Goal: Information Seeking & Learning: Learn about a topic

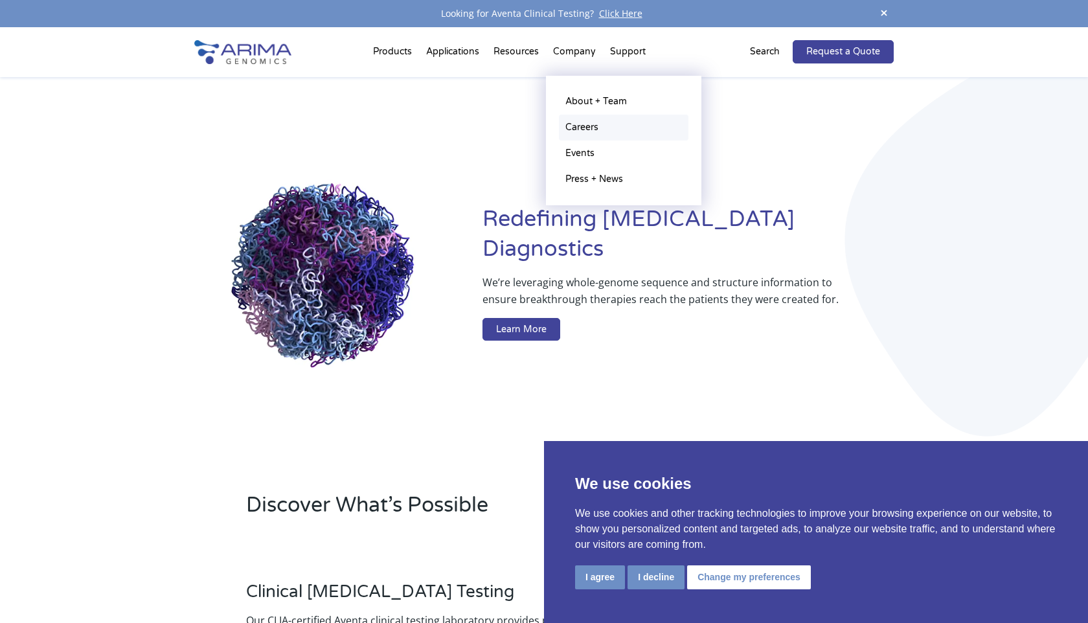
click at [583, 123] on link "Careers" at bounding box center [624, 128] width 130 height 26
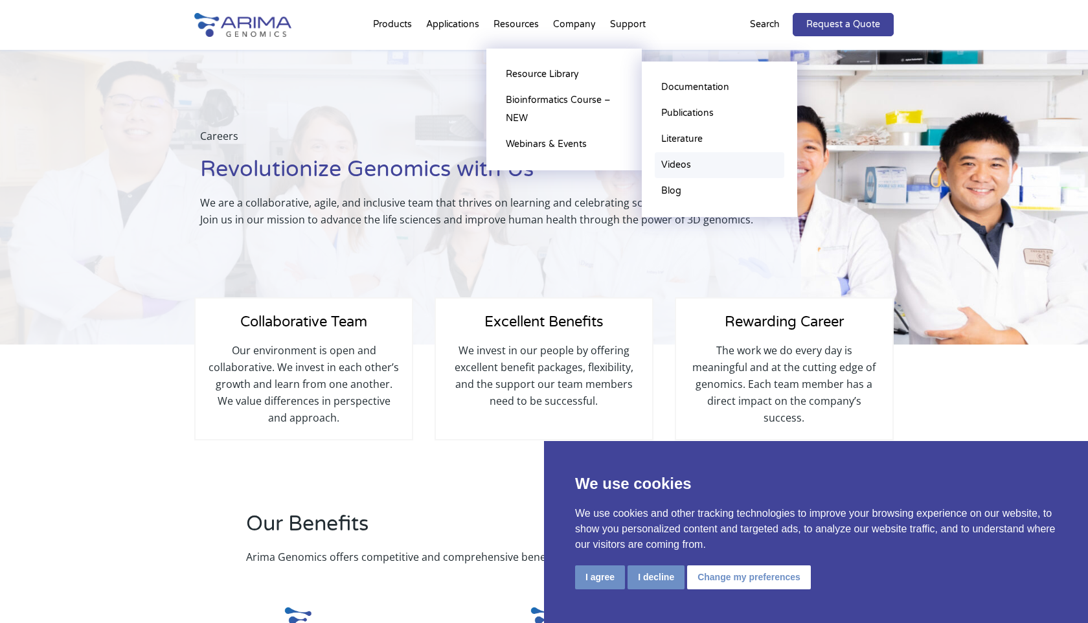
click at [682, 163] on link "Videos" at bounding box center [720, 165] width 130 height 26
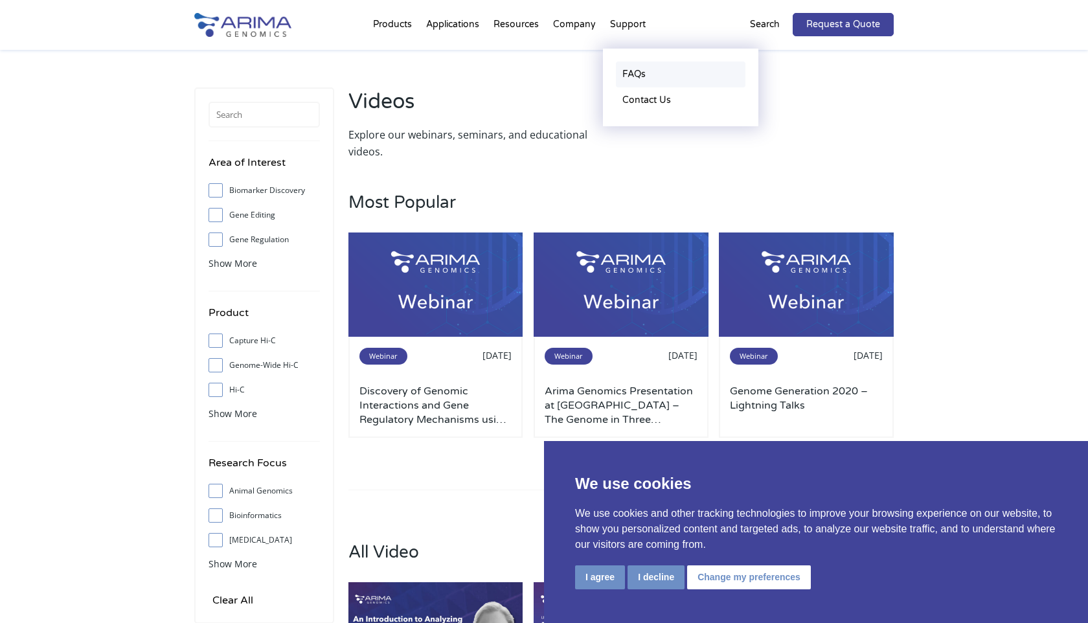
click at [633, 73] on link "FAQs" at bounding box center [681, 75] width 130 height 26
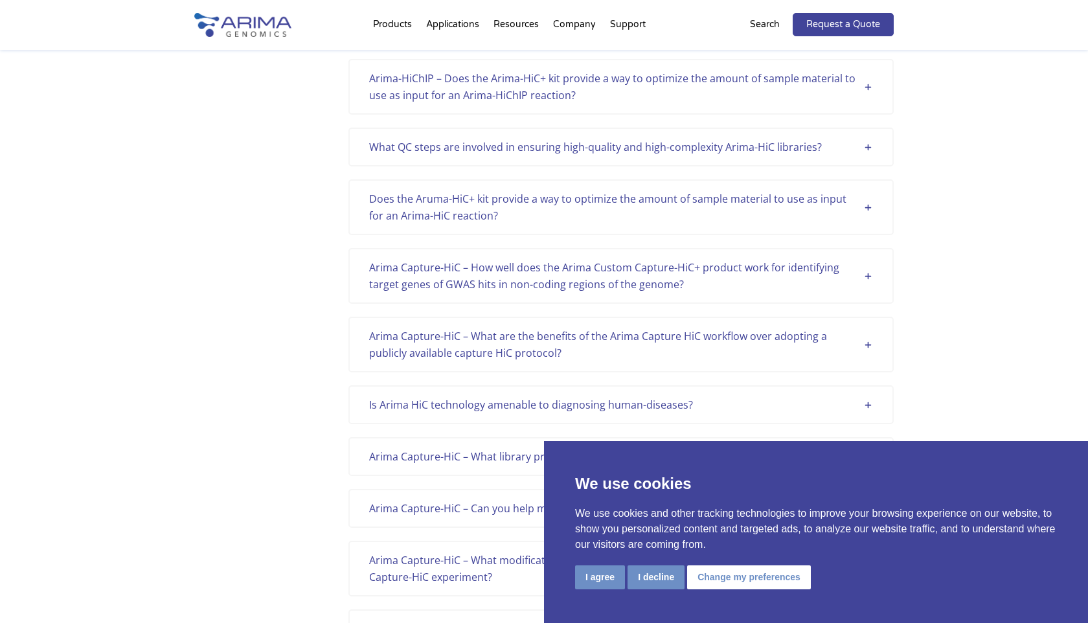
scroll to position [1103, 0]
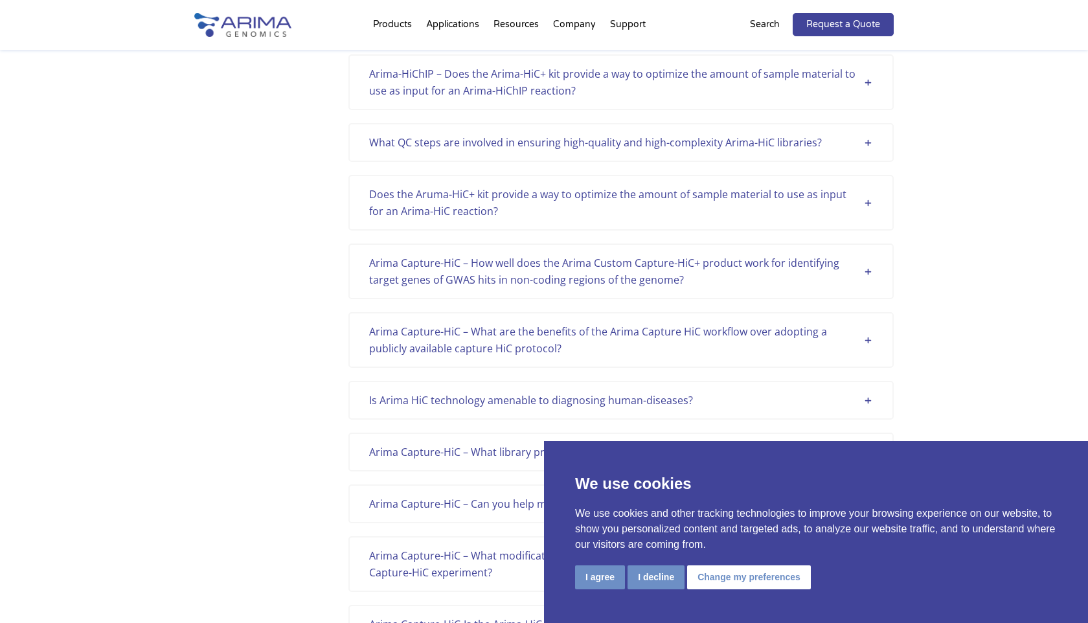
click at [552, 142] on div "What QC steps are involved in ensuring high-quality and high-complexity Arima-H…" at bounding box center [621, 142] width 504 height 17
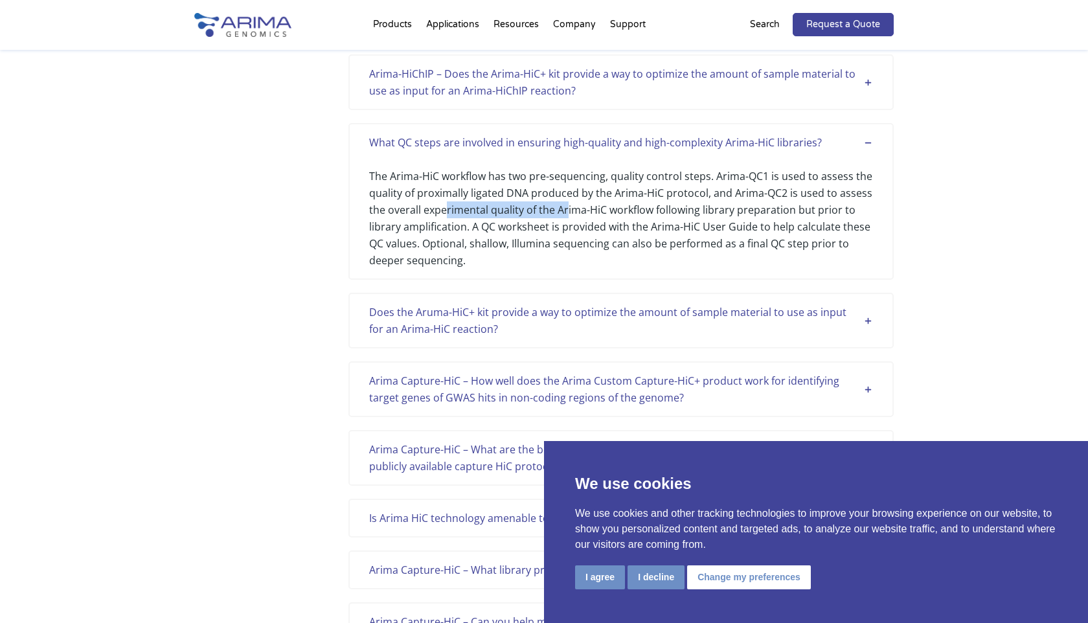
drag, startPoint x: 447, startPoint y: 208, endPoint x: 567, endPoint y: 209, distance: 119.1
click at [567, 209] on div "The Arima-HiC workflow has two pre-sequencing, quality control steps. Arima-QC1…" at bounding box center [621, 210] width 504 height 118
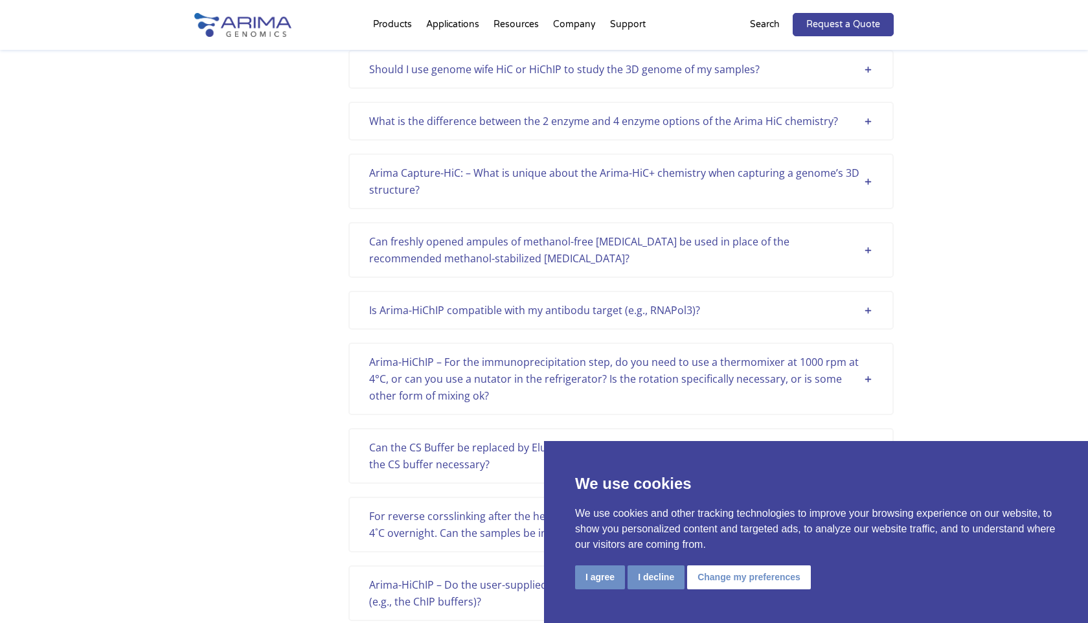
scroll to position [1933, 0]
click at [530, 126] on div "What is the difference between the 2 enzyme and 4 enzyme options of the Arima H…" at bounding box center [620, 118] width 545 height 39
click at [548, 118] on div "What is the difference between the 2 enzyme and 4 enzyme options of the Arima H…" at bounding box center [621, 118] width 504 height 17
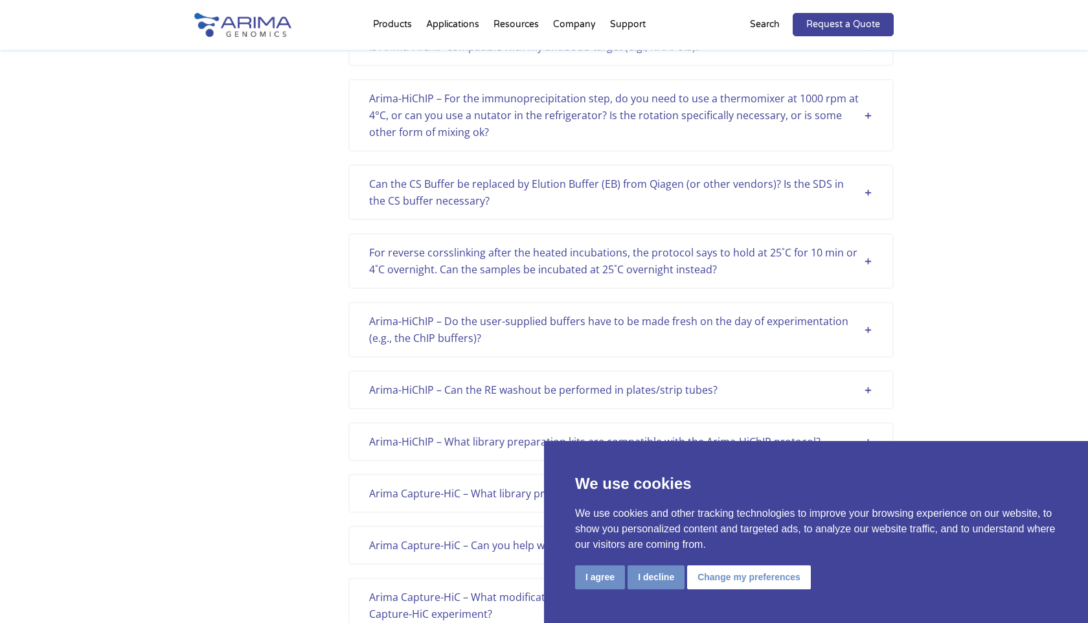
scroll to position [2305, 0]
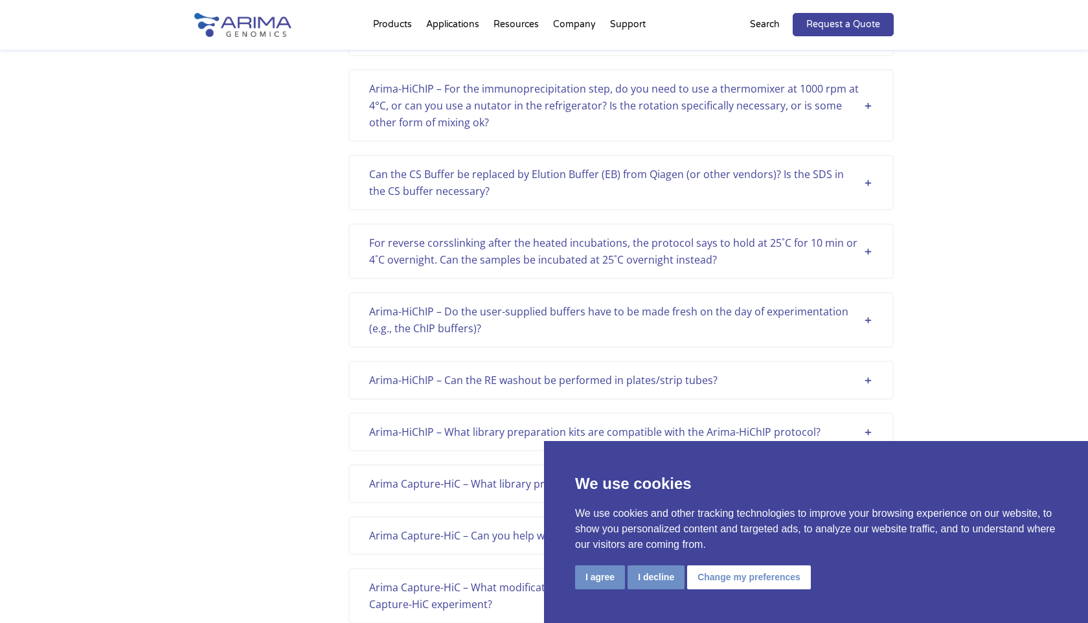
click at [488, 253] on div "For reverse corsslinking after the heated incubations, the protocol says to hol…" at bounding box center [621, 251] width 504 height 34
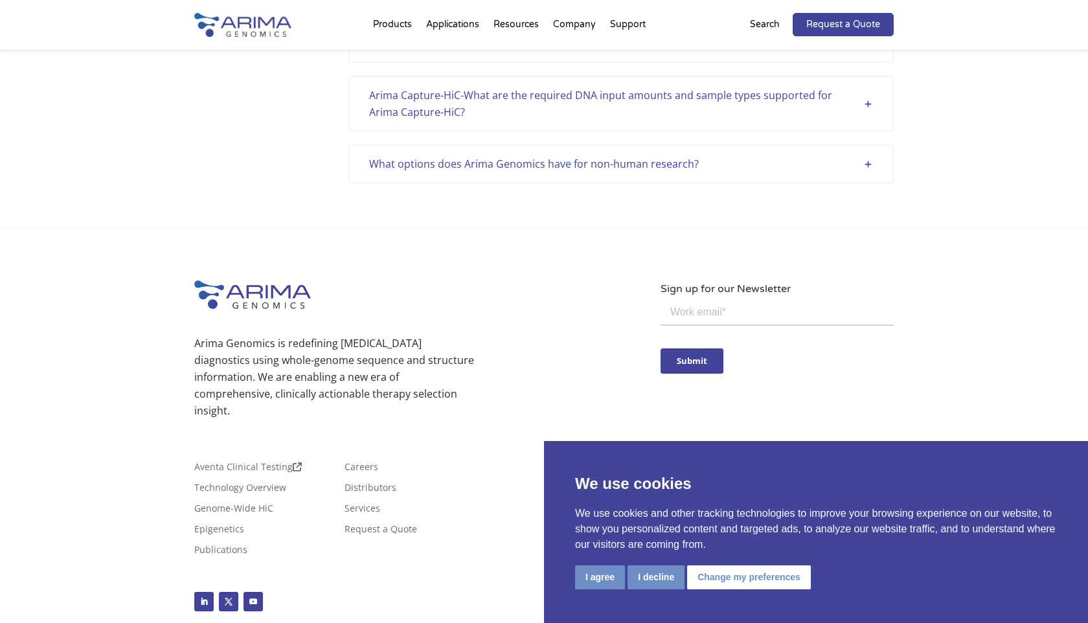
scroll to position [3932, 0]
click at [550, 165] on div "What options does Arima Genomics have for non-human research?" at bounding box center [621, 165] width 504 height 17
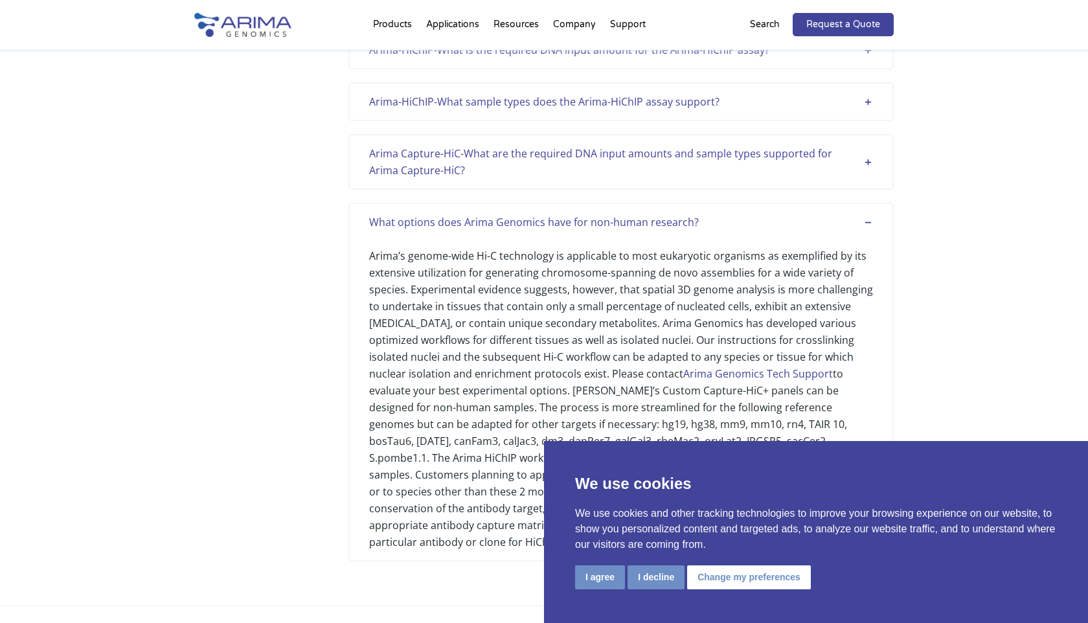
scroll to position [3873, 0]
click at [550, 165] on div "Arima Capture-HiC-What are the required DNA input amounts and sample types supp…" at bounding box center [621, 163] width 504 height 34
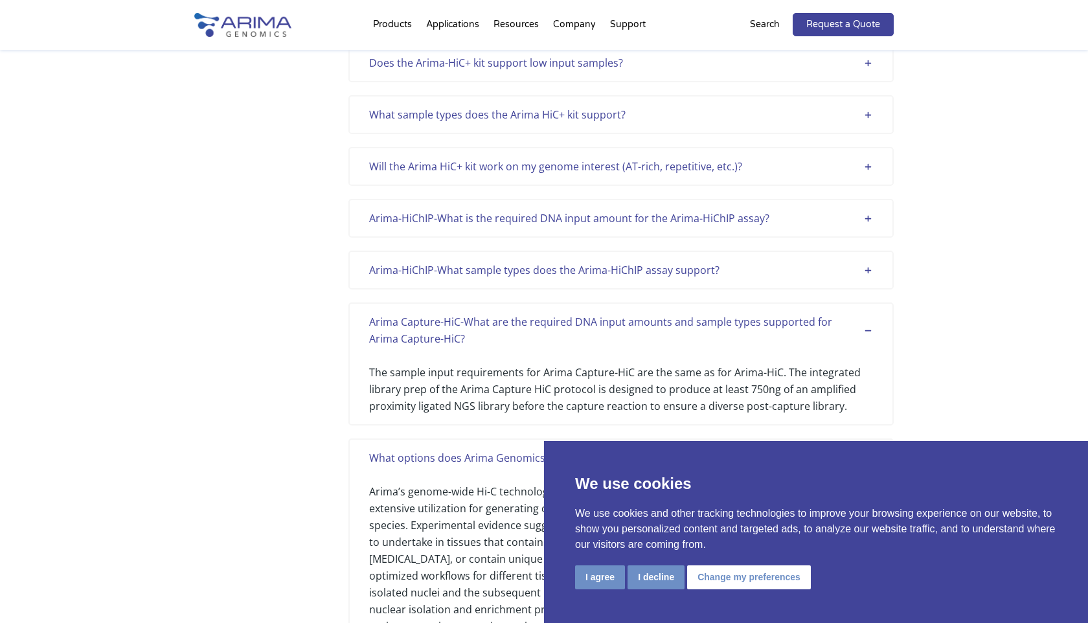
scroll to position [3693, 0]
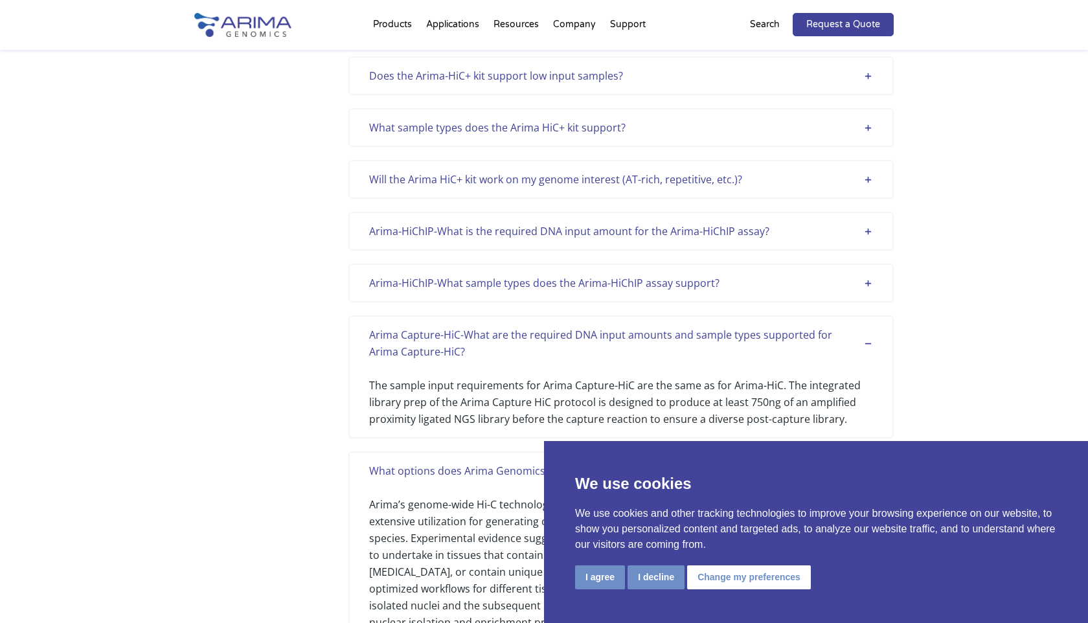
click at [548, 240] on div "Arima-HiChIP-What is the required DNA input amount for the Arima-HiChIP assay? …" at bounding box center [620, 231] width 545 height 39
click at [562, 232] on div "Arima-HiChIP-What is the required DNA input amount for the Arima-HiChIP assay?" at bounding box center [621, 231] width 504 height 17
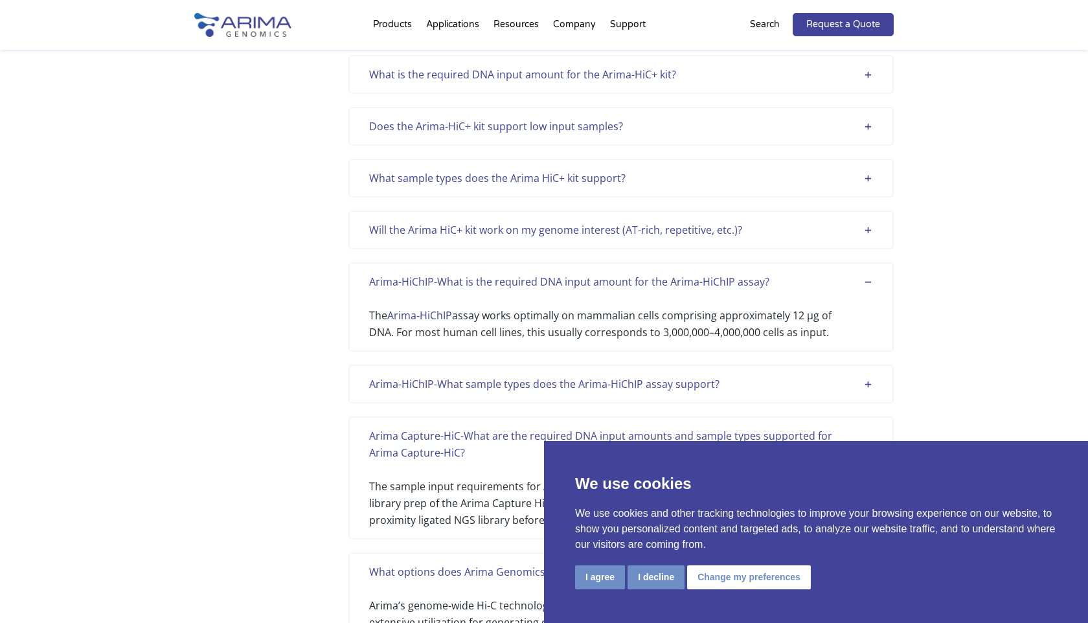
scroll to position [3638, 0]
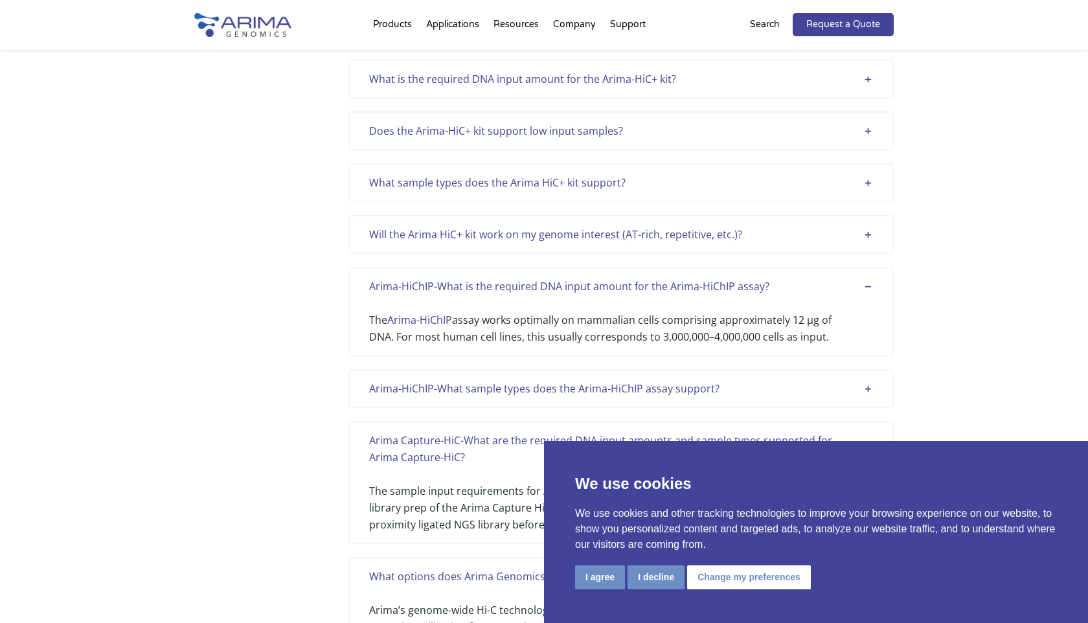
click at [554, 181] on div "What sample types does the Arima HiC+ kit support?" at bounding box center [621, 182] width 504 height 17
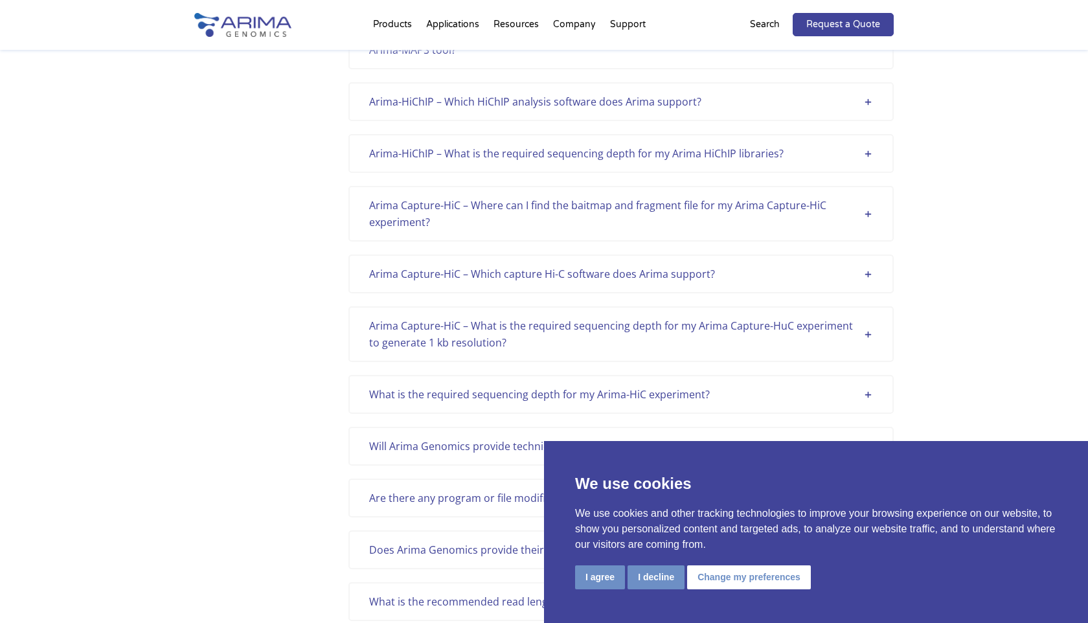
scroll to position [0, 0]
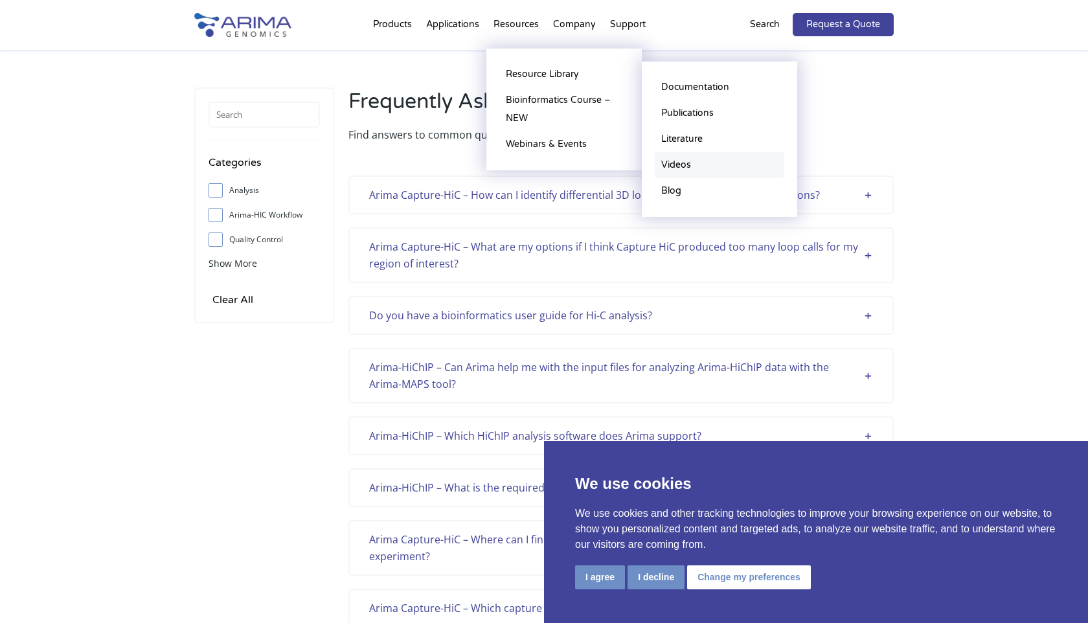
click at [681, 162] on link "Videos" at bounding box center [720, 165] width 130 height 26
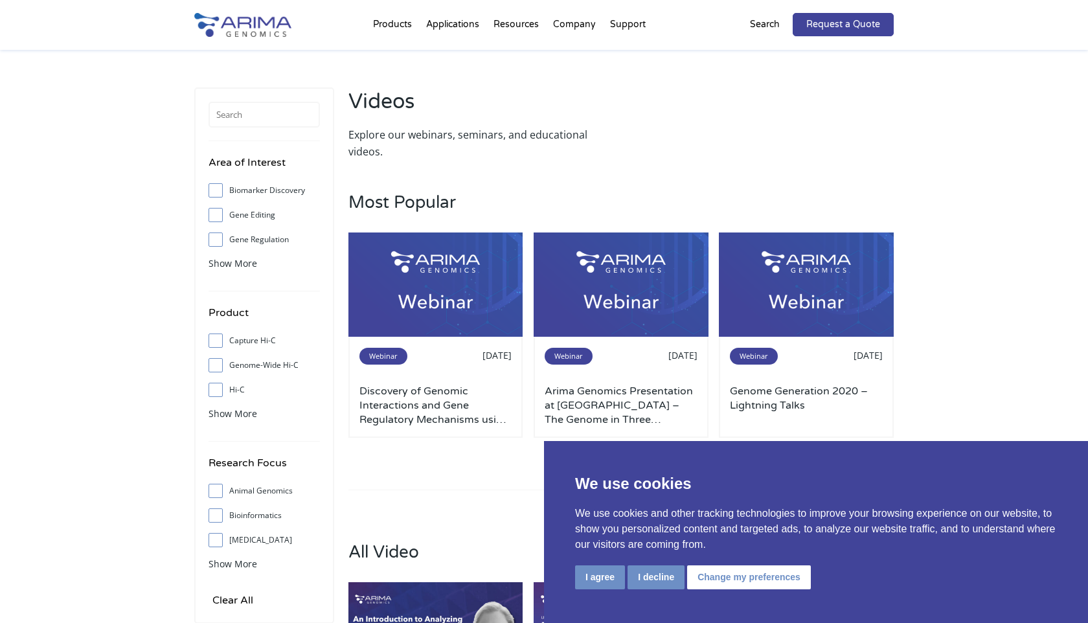
scroll to position [4, 0]
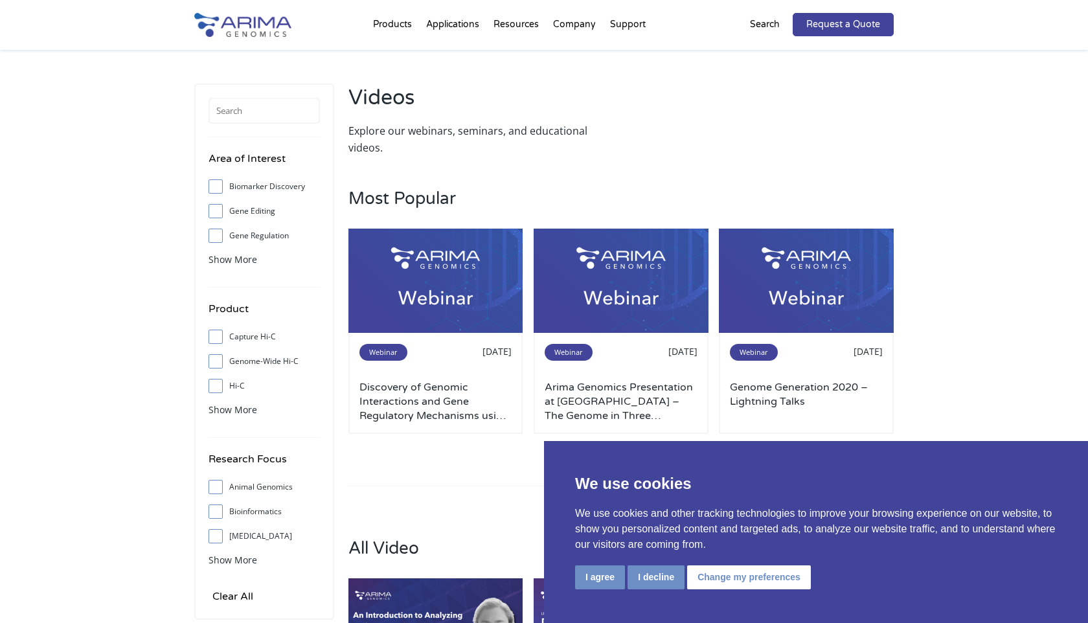
click at [220, 389] on span at bounding box center [218, 386] width 21 height 14
click at [220, 389] on input "Hi-C" at bounding box center [215, 385] width 8 height 8
checkbox input "true"
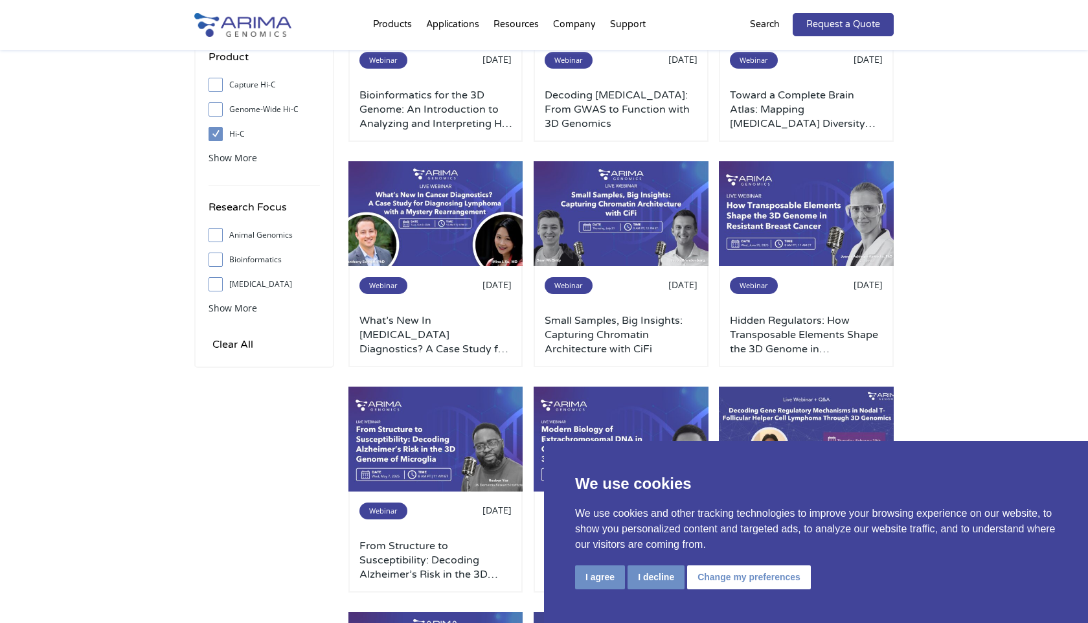
scroll to position [258, 0]
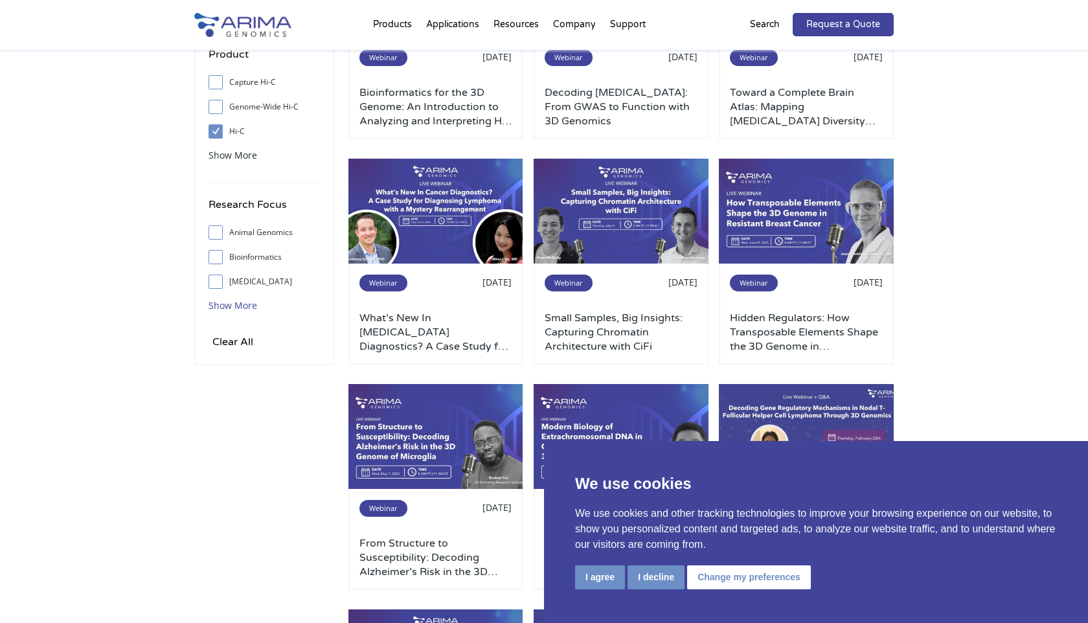
click at [243, 308] on span "Show More" at bounding box center [232, 305] width 49 height 12
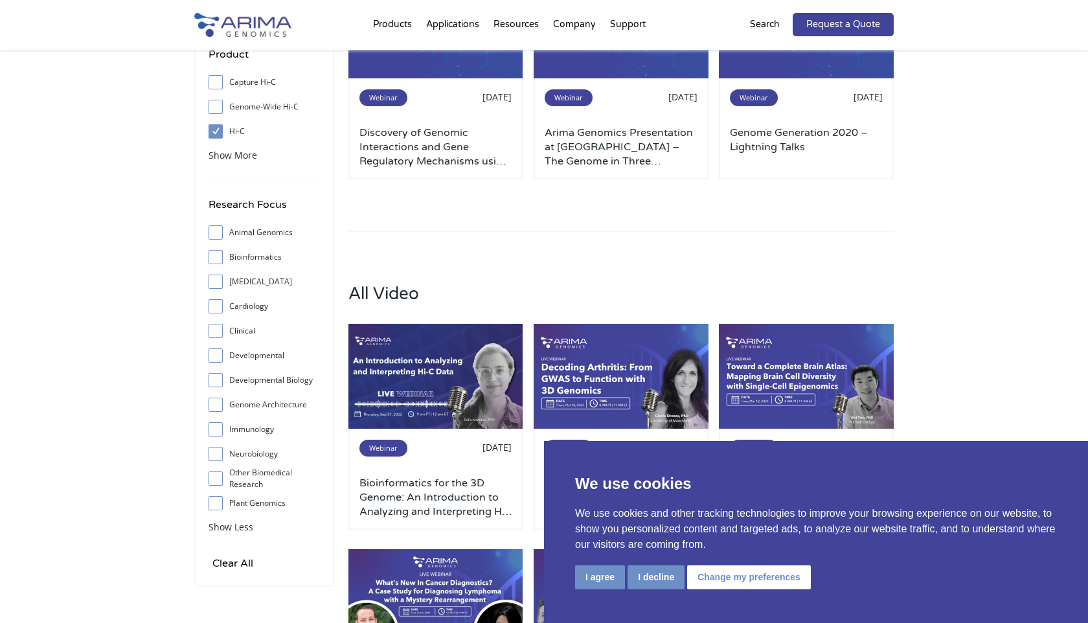
click at [222, 501] on span at bounding box center [218, 503] width 21 height 14
click at [220, 501] on input "Plant Genomics" at bounding box center [215, 503] width 8 height 8
checkbox input "true"
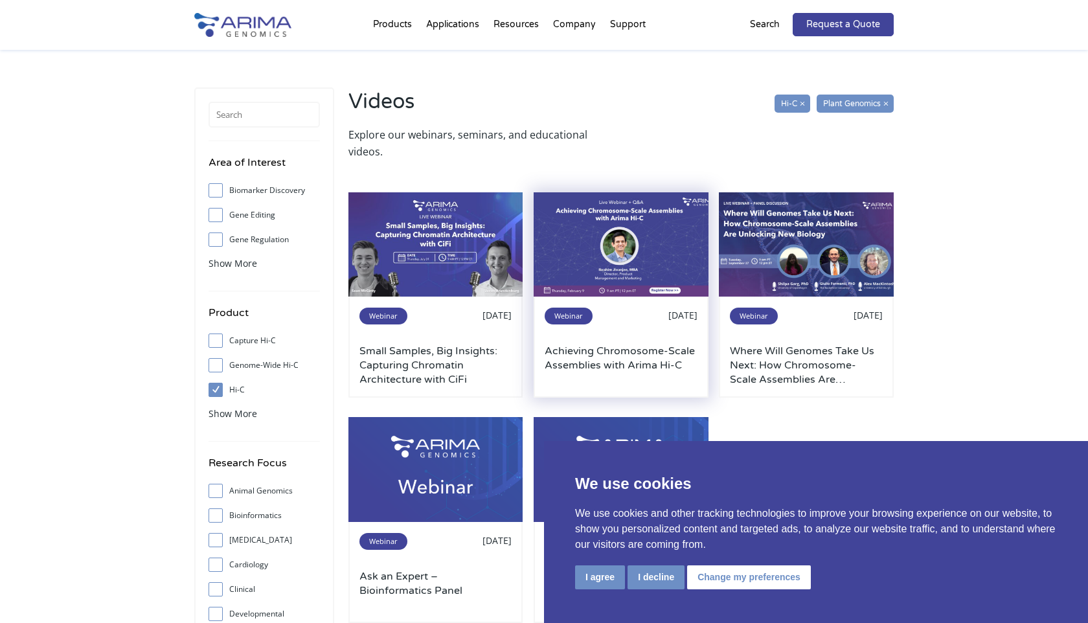
scroll to position [1, 0]
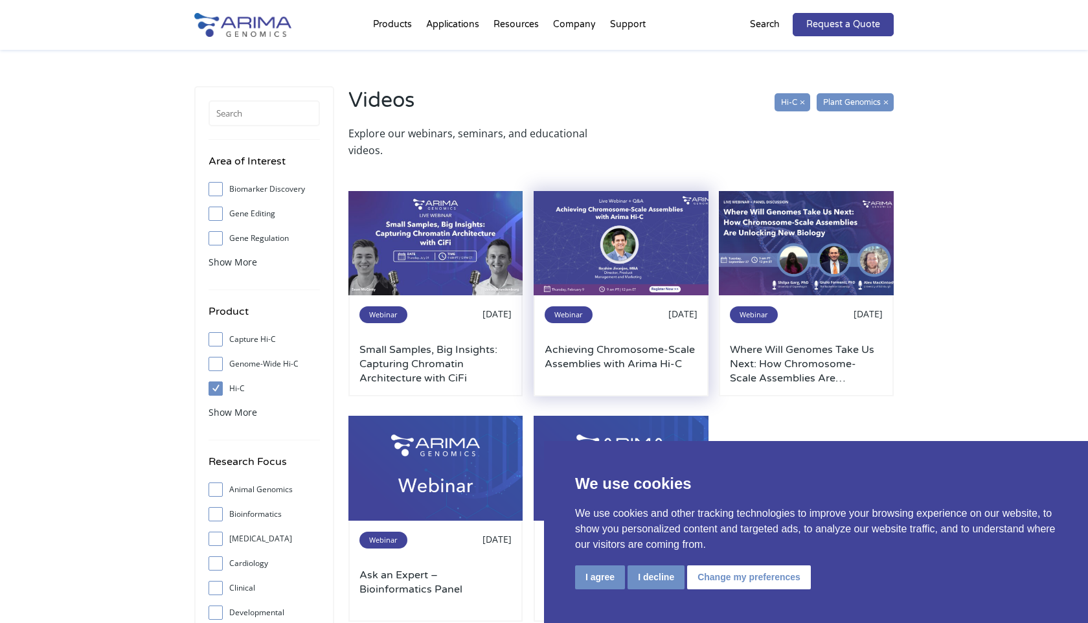
click at [638, 341] on div "Webinar 02.09.2023" at bounding box center [621, 324] width 153 height 38
click at [574, 316] on span "Webinar" at bounding box center [569, 314] width 48 height 17
click at [582, 348] on h3 "Achieving Chromosome-Scale Assemblies with Arima Hi-C" at bounding box center [621, 364] width 153 height 43
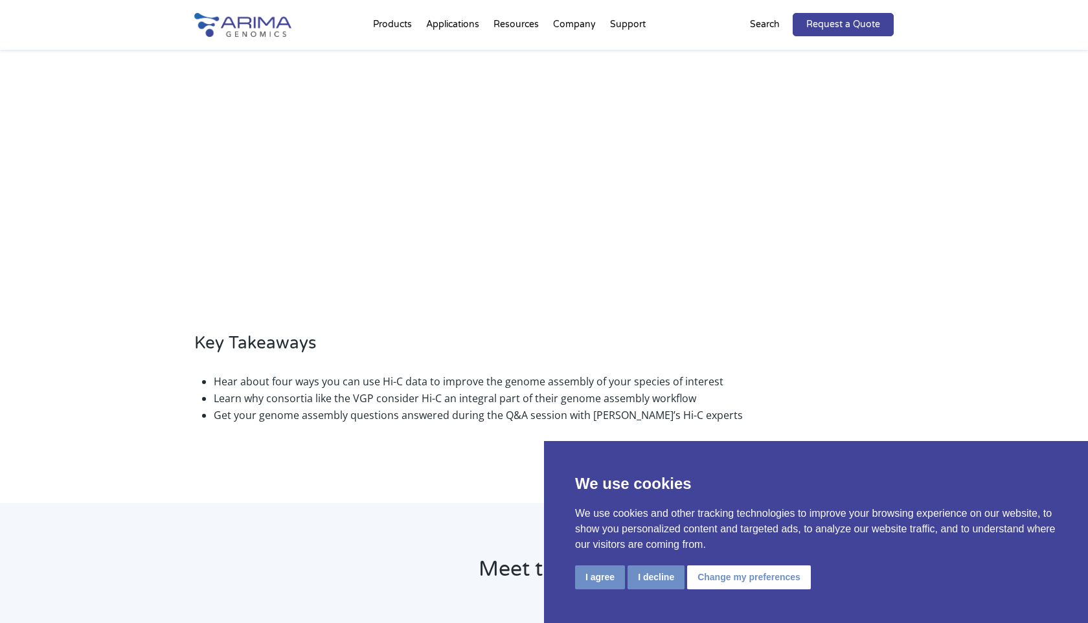
scroll to position [487, 0]
